Goal: Task Accomplishment & Management: Manage account settings

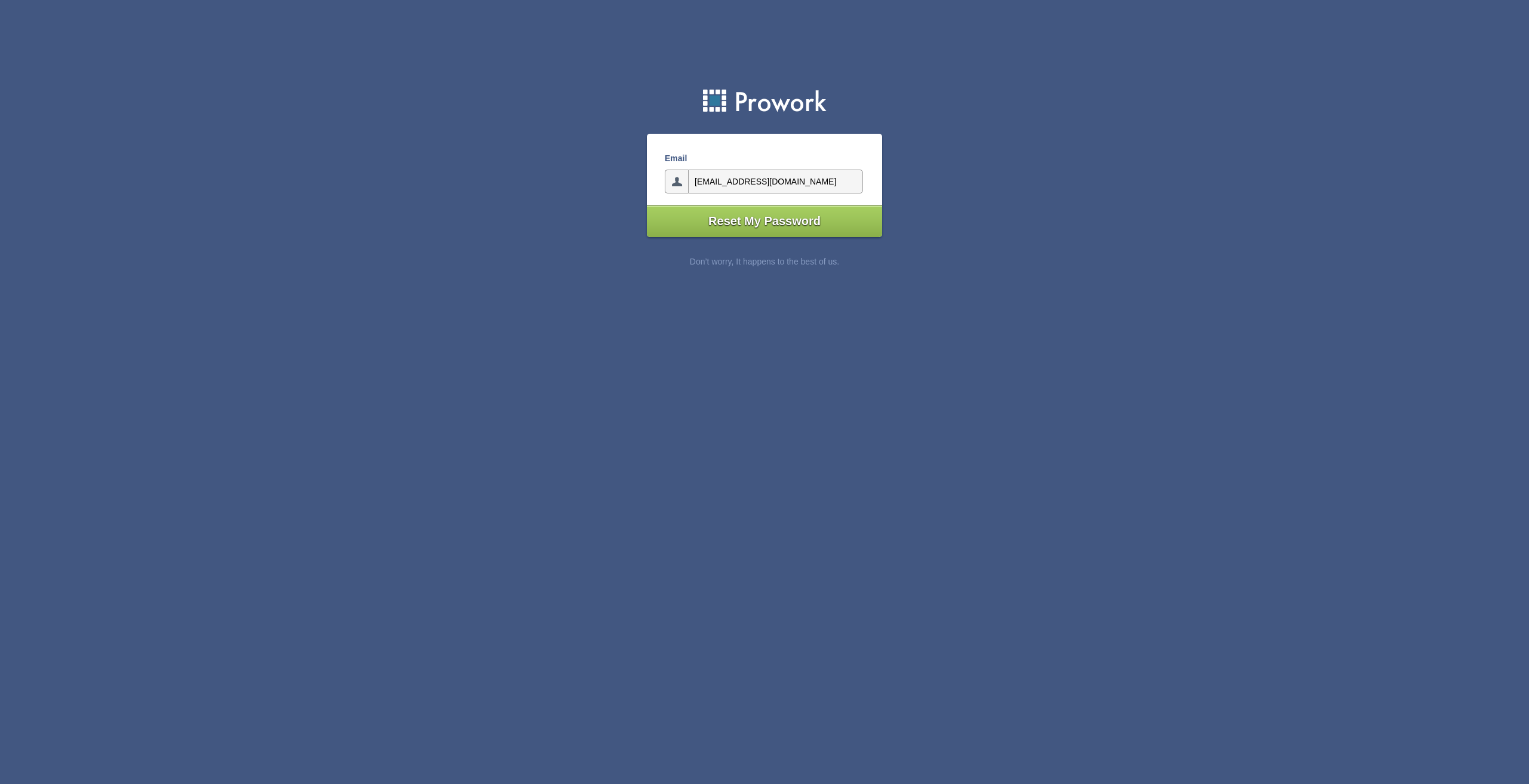
type input"] "[EMAIL_ADDRESS][DOMAIN_NAME]"
click at [647, 205] on input"] "Reset My Password" at bounding box center [764, 221] width 235 height 31
